Goal: Task Accomplishment & Management: Manage account settings

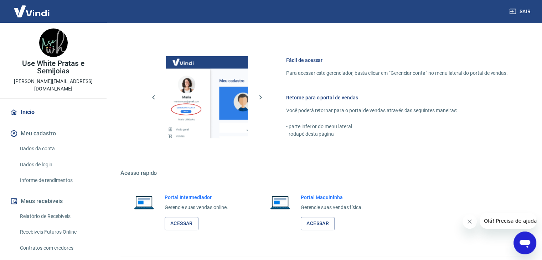
scroll to position [119, 0]
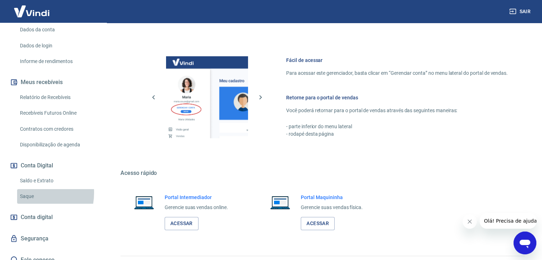
click at [27, 189] on link "Saque" at bounding box center [57, 196] width 81 height 15
